Goal: Navigation & Orientation: Find specific page/section

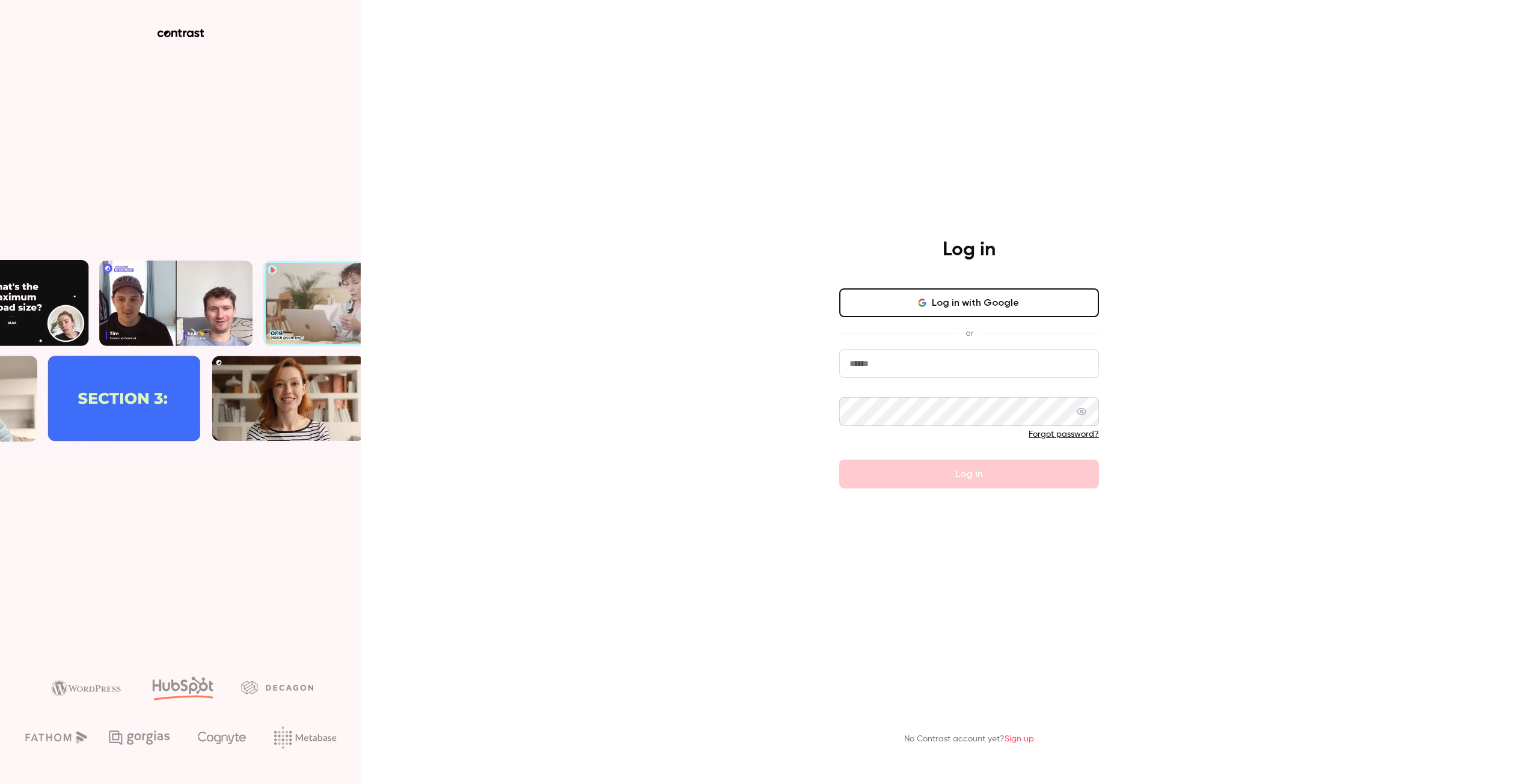
click at [1046, 311] on button "Log in with Google" at bounding box center [969, 302] width 259 height 29
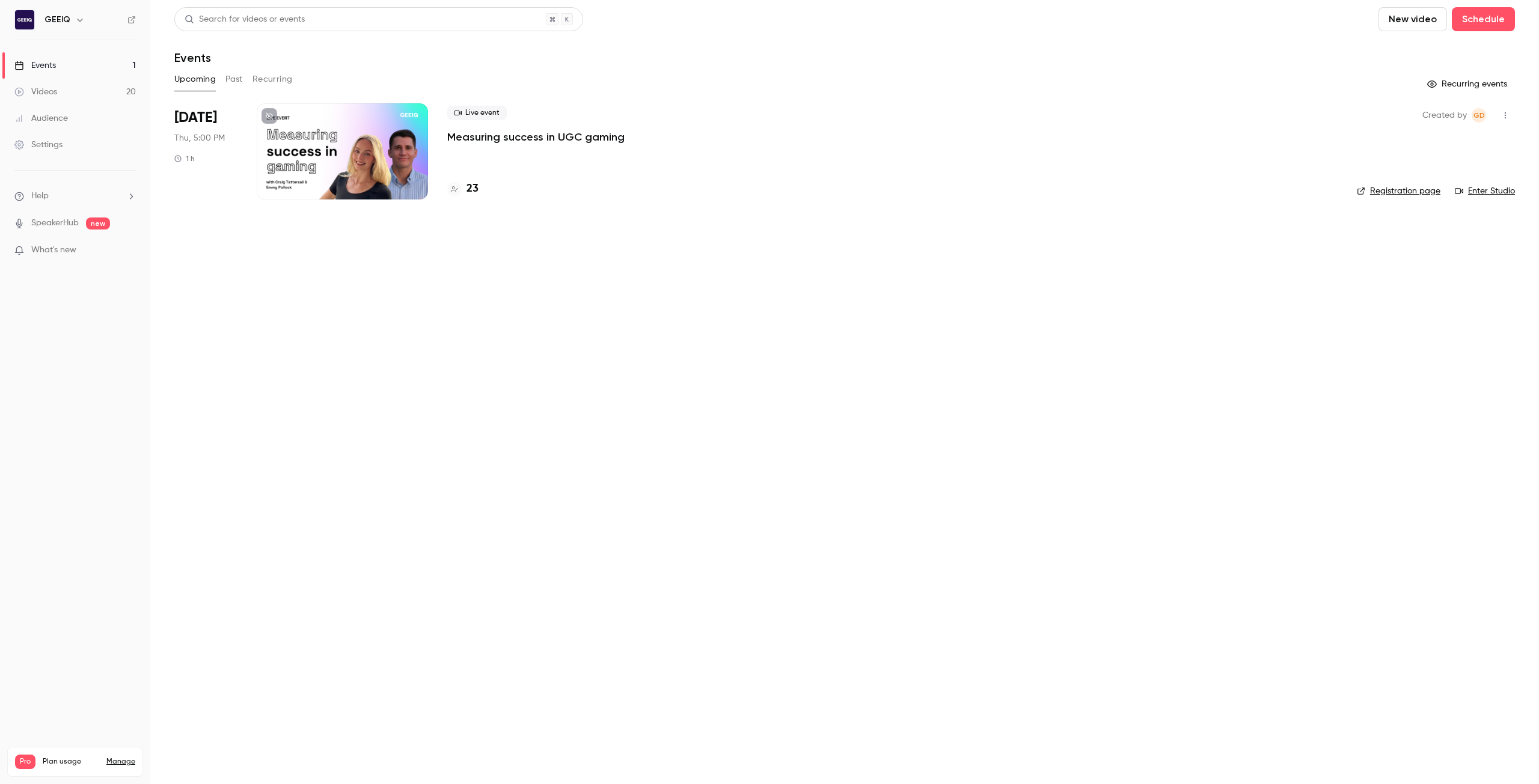
click at [501, 137] on p "Measuring success in UGC gaming" at bounding box center [536, 137] width 178 height 15
click at [458, 190] on div at bounding box center [454, 189] width 15 height 15
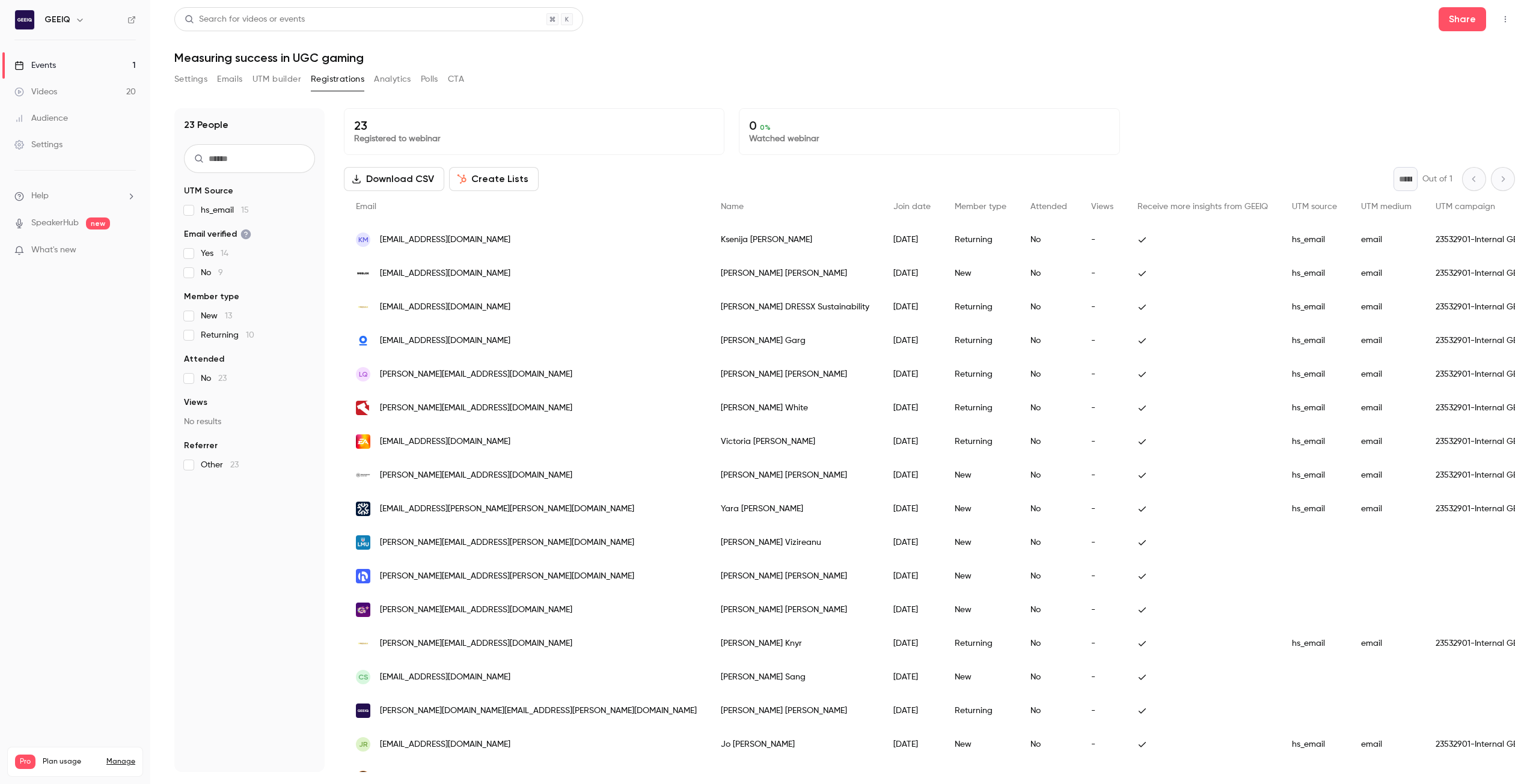
click at [86, 250] on p "What's new" at bounding box center [66, 250] width 102 height 12
click at [1080, 57] on div at bounding box center [770, 392] width 1539 height 784
click at [72, 88] on link "Videos 20" at bounding box center [75, 92] width 151 height 26
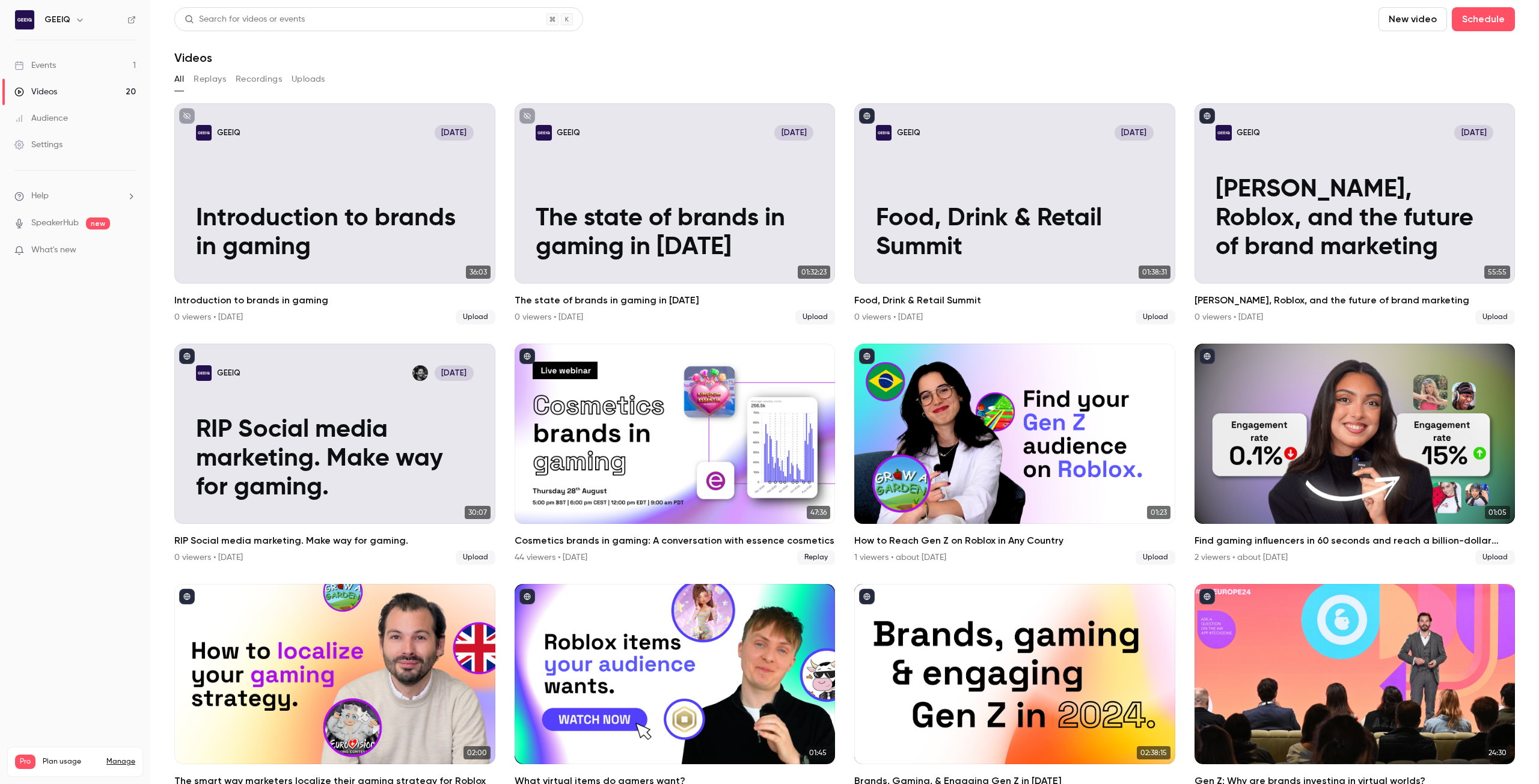
click at [65, 62] on link "Events 1" at bounding box center [75, 66] width 151 height 26
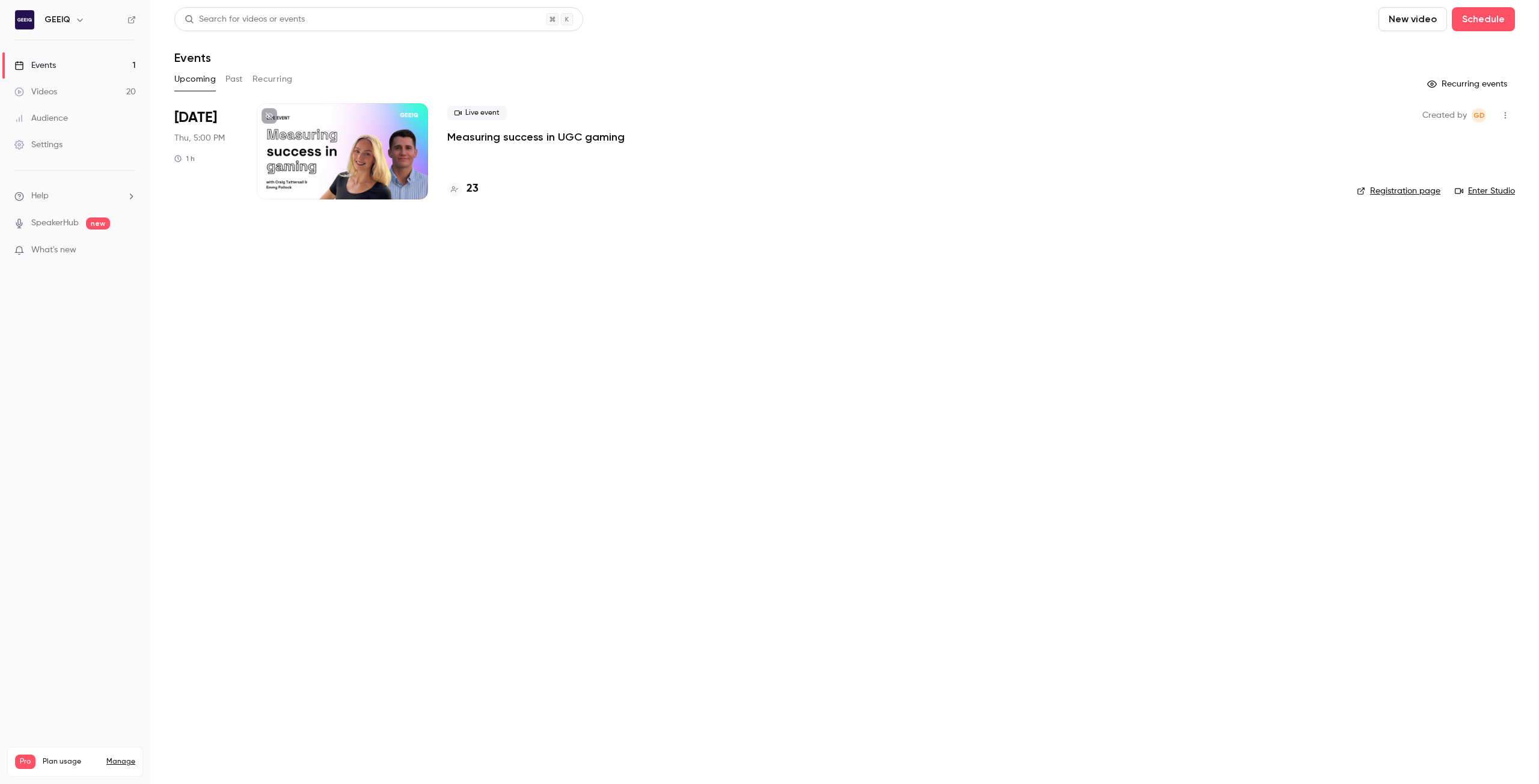
click at [90, 72] on link "Events 1" at bounding box center [75, 66] width 151 height 26
